Goal: Information Seeking & Learning: Find specific fact

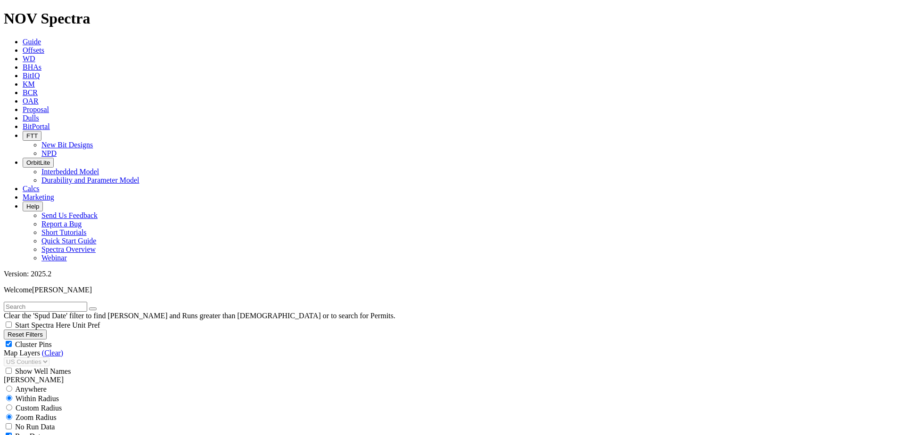
scroll to position [65545, 0]
click at [72, 302] on input "text" at bounding box center [45, 307] width 83 height 10
click at [40, 330] on button "Reset Filters" at bounding box center [25, 335] width 43 height 10
checkbox input "true"
select select
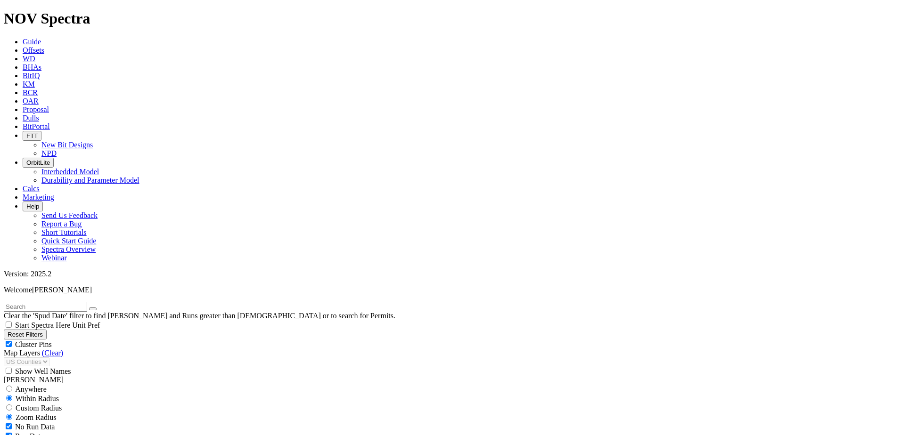
select select
click at [53, 302] on input "text" at bounding box center [45, 307] width 83 height 10
click at [26, 330] on button "Reset Filters" at bounding box center [25, 335] width 43 height 10
click at [43, 302] on input "text" at bounding box center [45, 307] width 83 height 10
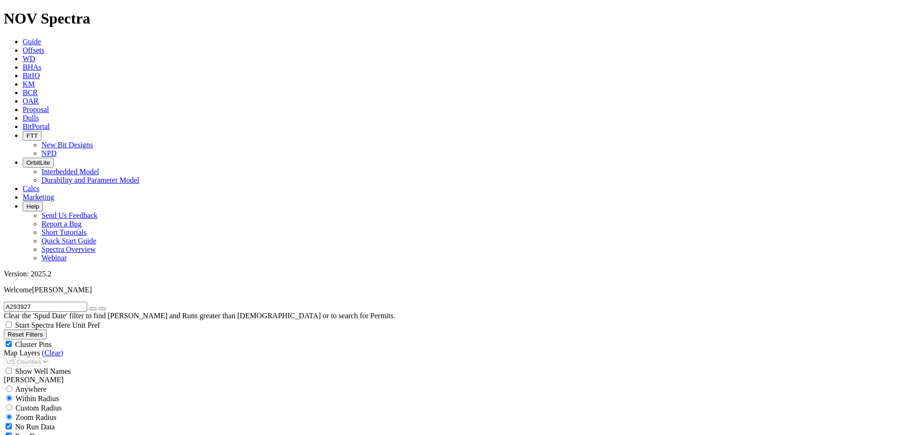
type input "A293927"
click at [39, 114] on span "Dulls" at bounding box center [31, 118] width 16 height 8
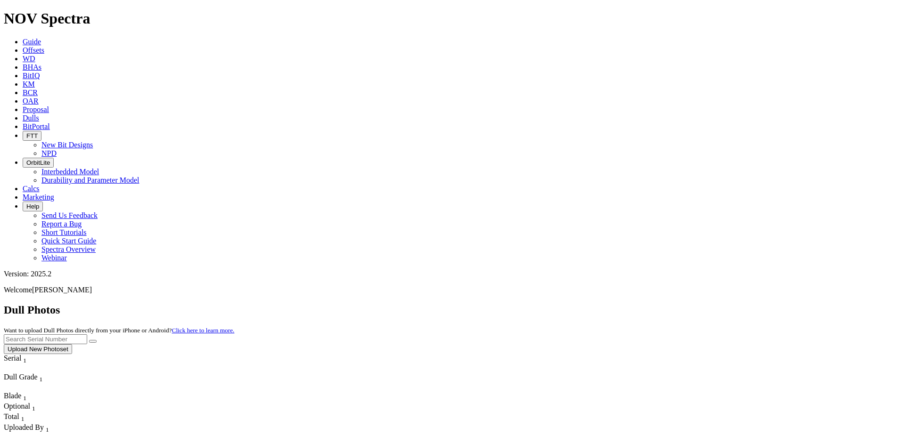
click at [87, 335] on input "text" at bounding box center [45, 340] width 83 height 10
click at [87, 335] on input "A293927" at bounding box center [45, 340] width 83 height 10
type input "A293927"
click at [97, 340] on button "submit" at bounding box center [93, 341] width 8 height 3
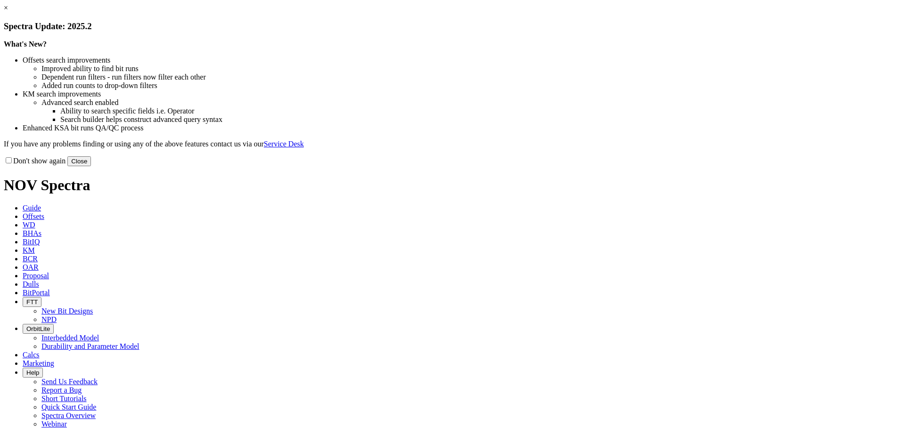
click at [91, 166] on button "Close" at bounding box center [79, 161] width 24 height 10
click at [8, 12] on link "×" at bounding box center [6, 8] width 4 height 8
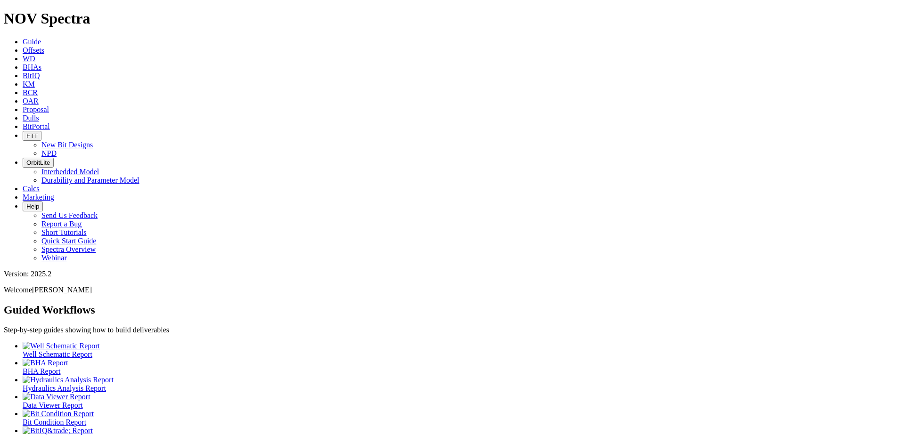
click at [39, 114] on span "Dulls" at bounding box center [31, 118] width 16 height 8
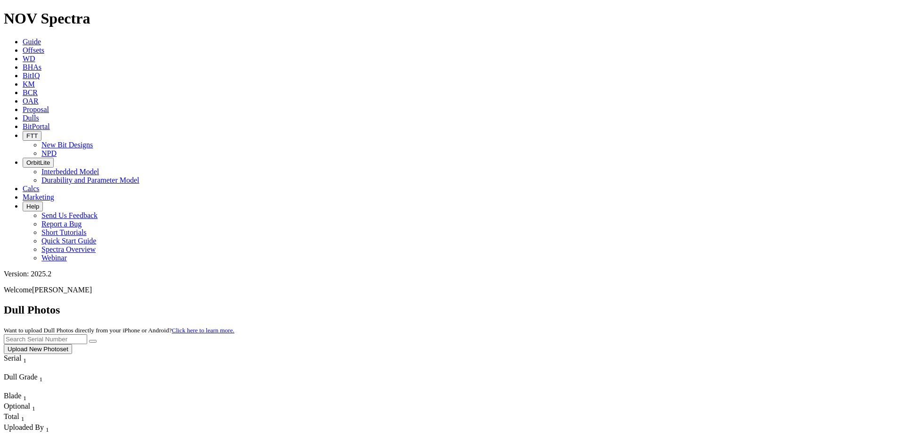
click at [87, 335] on input "text" at bounding box center [45, 340] width 83 height 10
paste input "A294162"
click at [97, 340] on button "submit" at bounding box center [93, 341] width 8 height 3
click at [87, 335] on input "A294162" at bounding box center [45, 340] width 83 height 10
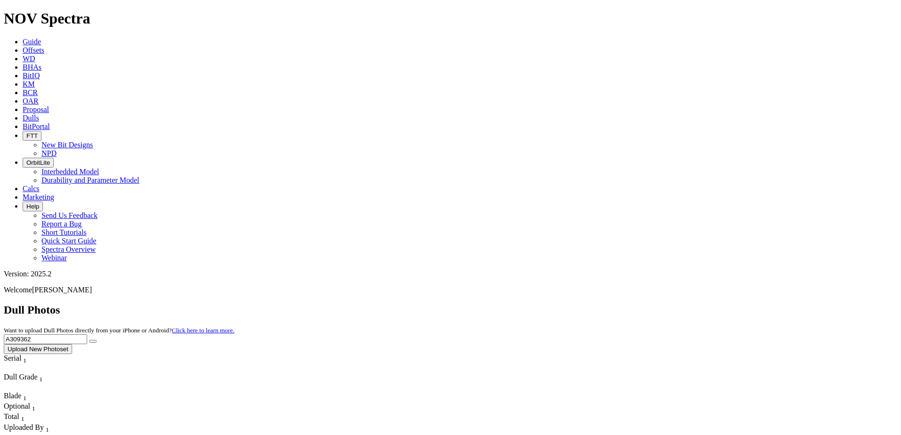
click at [97, 340] on button "submit" at bounding box center [93, 341] width 8 height 3
click at [87, 335] on input "A309362" at bounding box center [45, 340] width 83 height 10
click at [93, 342] on icon "submit" at bounding box center [93, 342] width 0 height 0
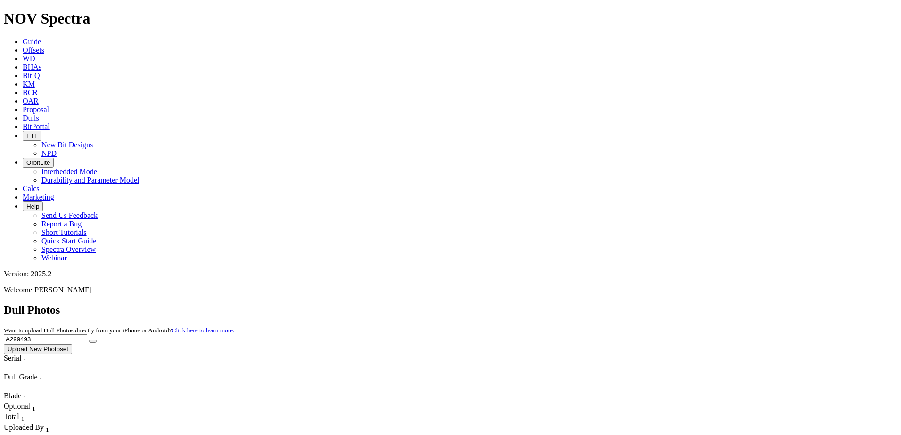
click at [87, 335] on input "A299493" at bounding box center [45, 340] width 83 height 10
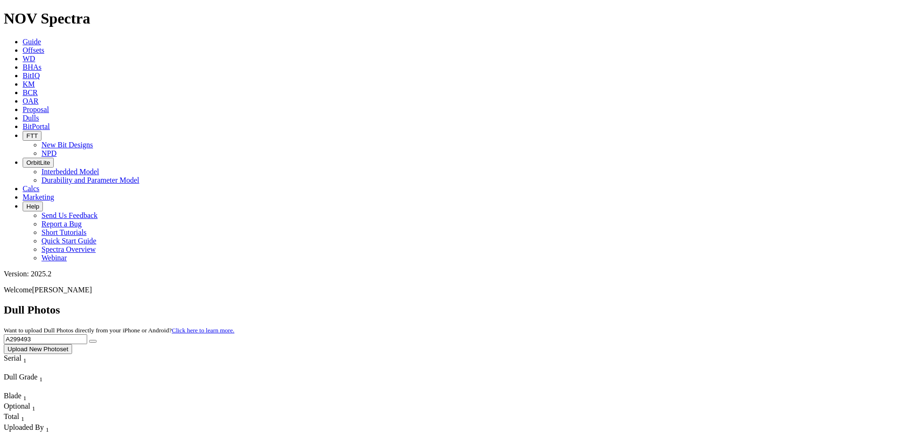
paste input "30936"
click at [93, 342] on icon "submit" at bounding box center [93, 342] width 0 height 0
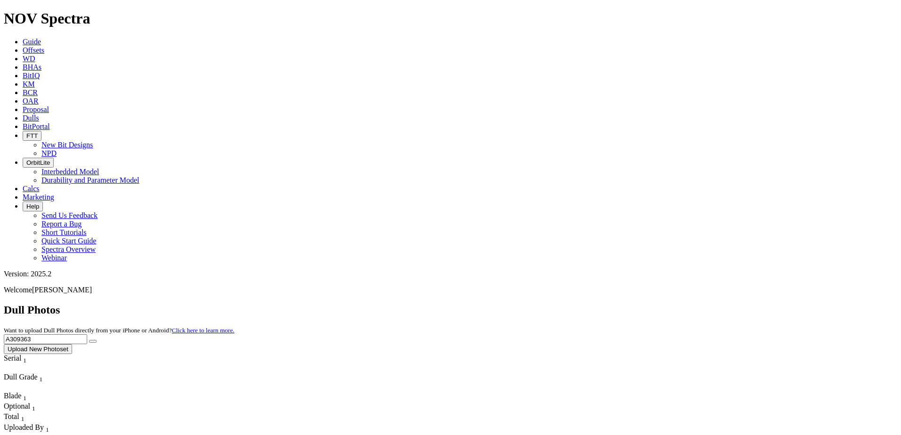
click at [87, 335] on input "A309363" at bounding box center [45, 340] width 83 height 10
click at [93, 342] on icon "submit" at bounding box center [93, 342] width 0 height 0
click at [87, 335] on input "A315979" at bounding box center [45, 340] width 83 height 10
type input "A315579"
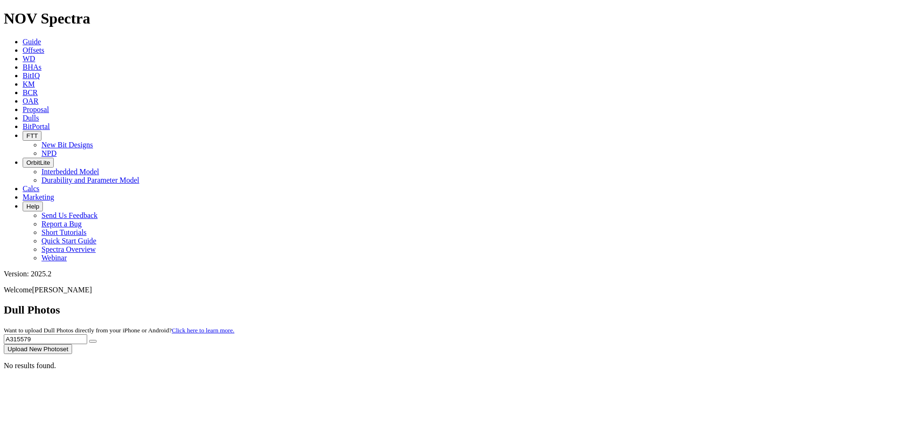
click at [93, 342] on icon "submit" at bounding box center [93, 342] width 0 height 0
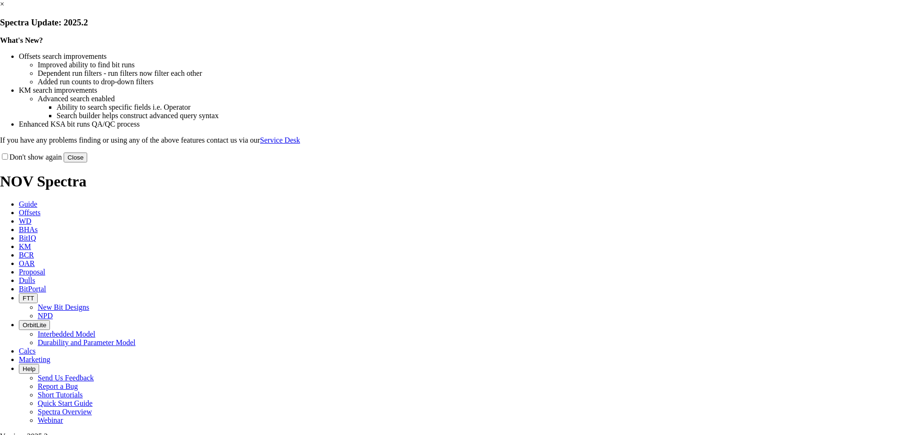
drag, startPoint x: 638, startPoint y: 259, endPoint x: 644, endPoint y: 258, distance: 5.8
click at [87, 163] on button "Close" at bounding box center [76, 158] width 24 height 10
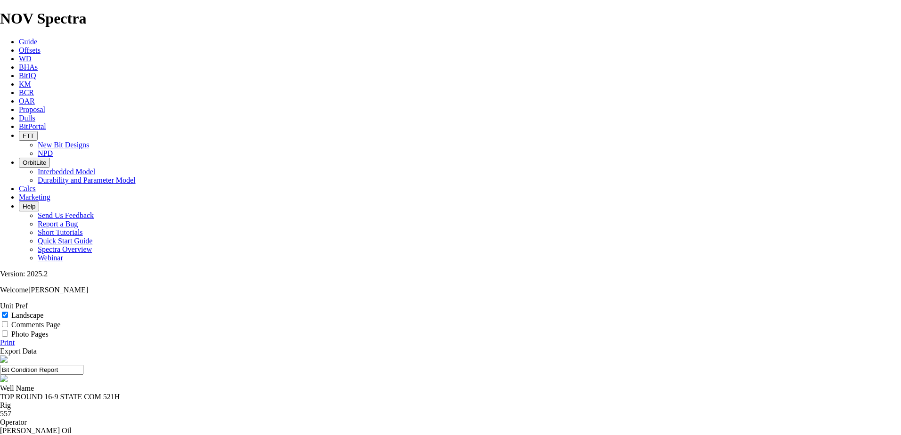
copy div "19108929"
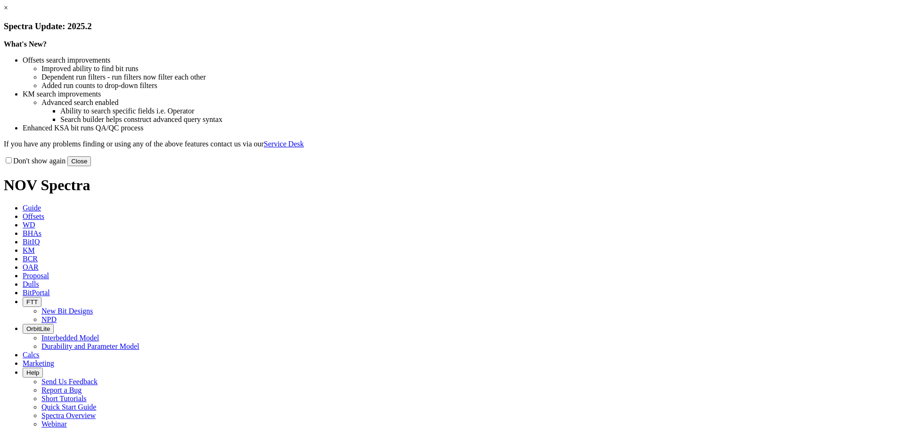
click at [91, 166] on button "Close" at bounding box center [79, 161] width 24 height 10
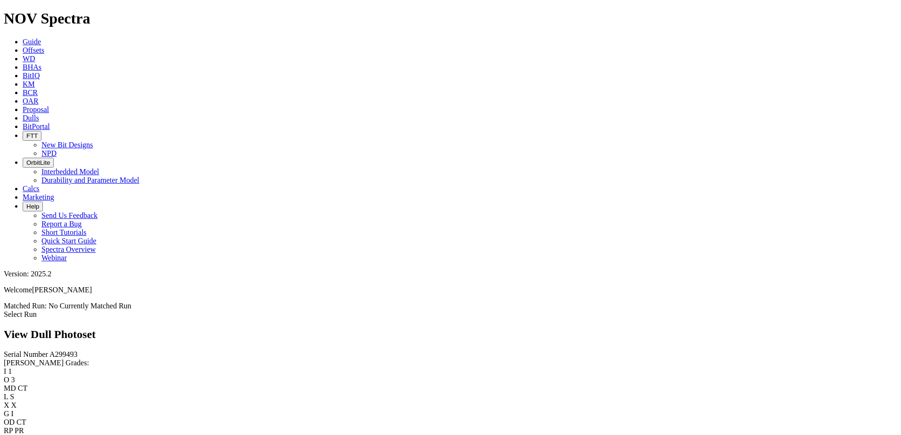
scroll to position [1413, 0]
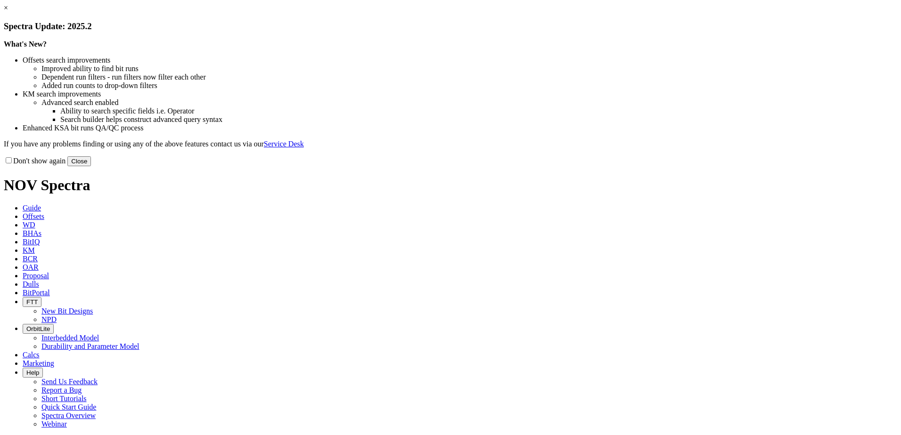
click at [91, 166] on button "Close" at bounding box center [79, 161] width 24 height 10
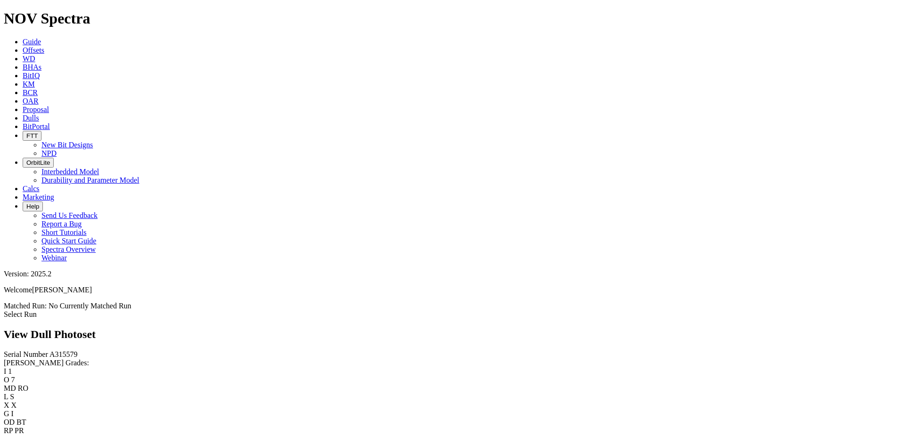
scroll to position [942, 0]
click at [23, 114] on icon at bounding box center [23, 118] width 0 height 8
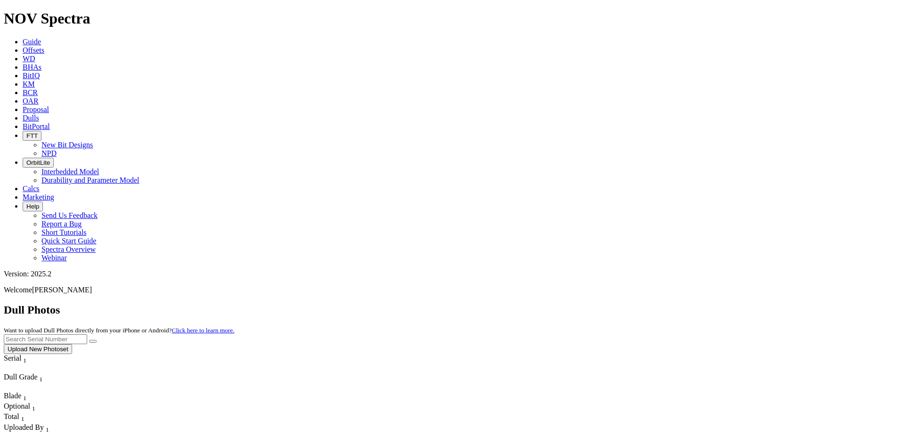
click at [87, 335] on input "text" at bounding box center [45, 340] width 83 height 10
type input "A315452"
click at [97, 340] on button "submit" at bounding box center [93, 341] width 8 height 3
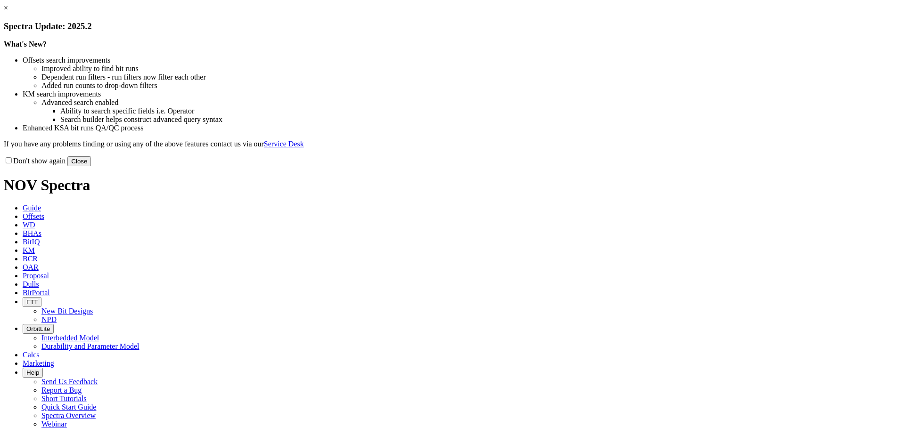
click at [91, 166] on button "Close" at bounding box center [79, 161] width 24 height 10
